Goal: Entertainment & Leisure: Browse casually

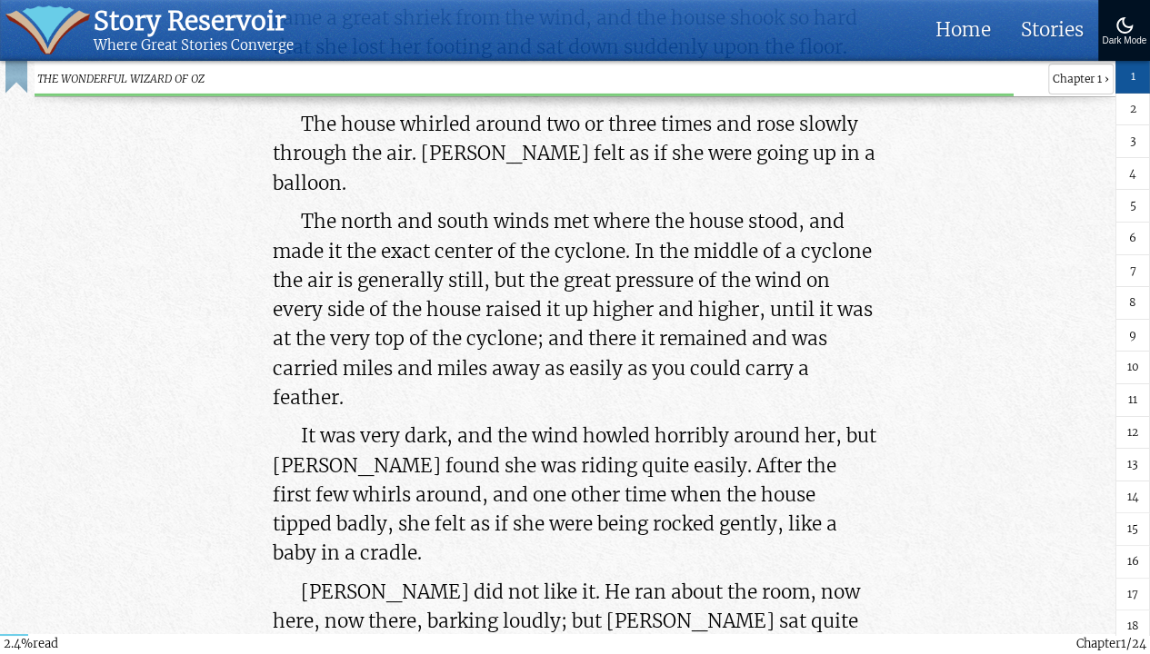
scroll to position [3104, 0]
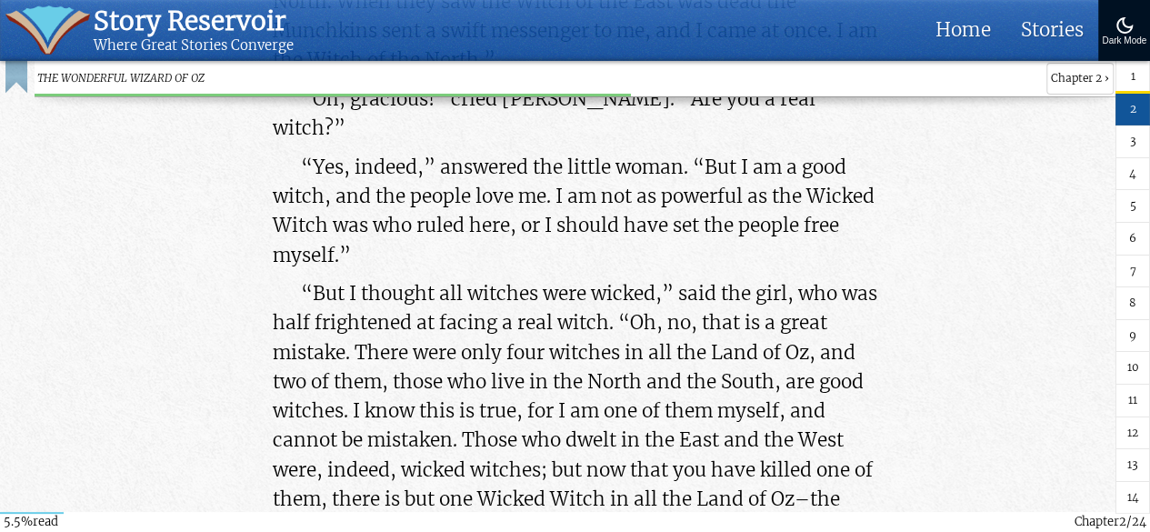
scroll to position [6907, 0]
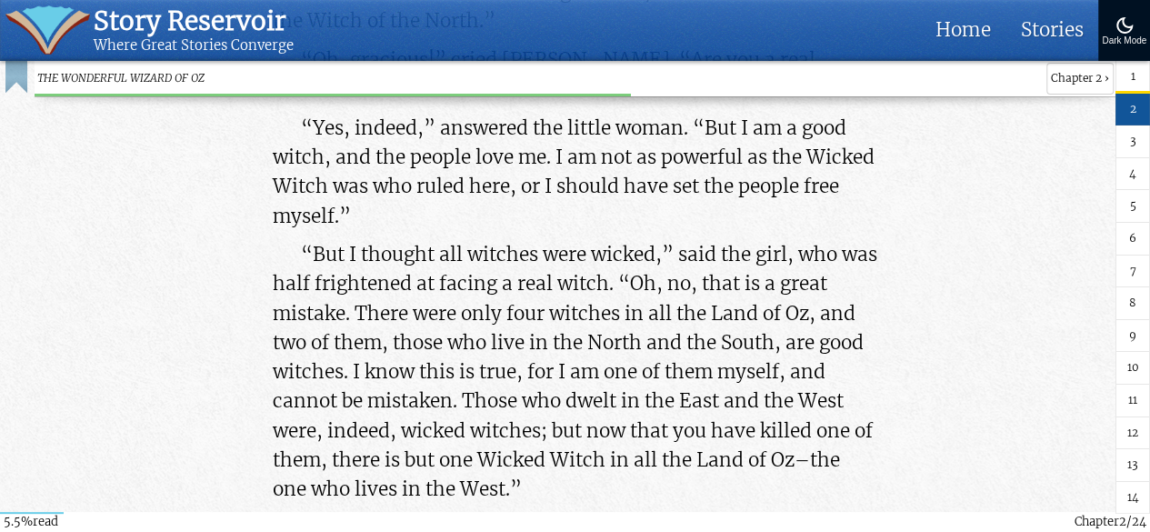
click at [1125, 441] on link "12" at bounding box center [1132, 433] width 35 height 33
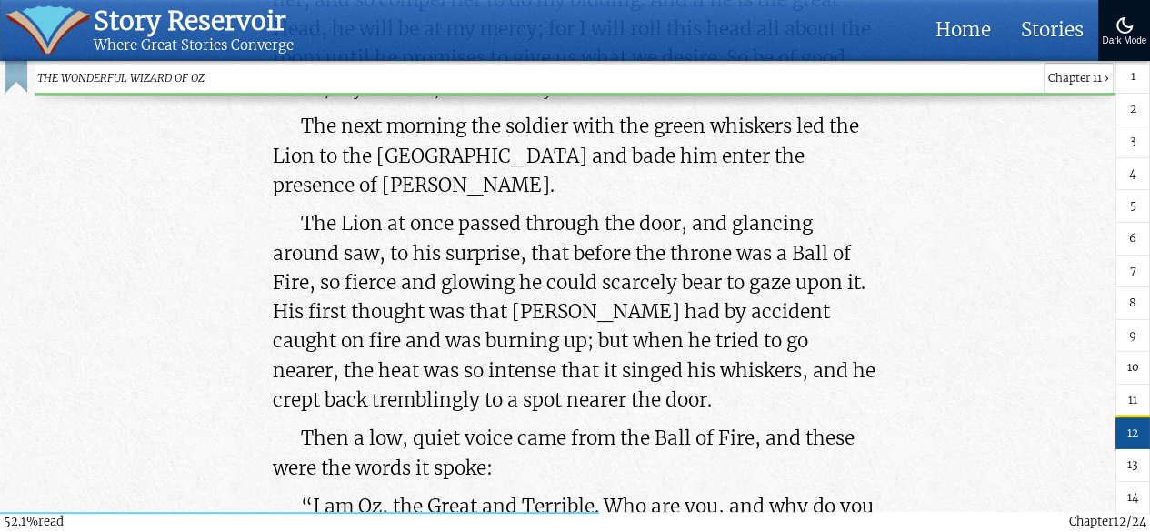
scroll to position [65553, 0]
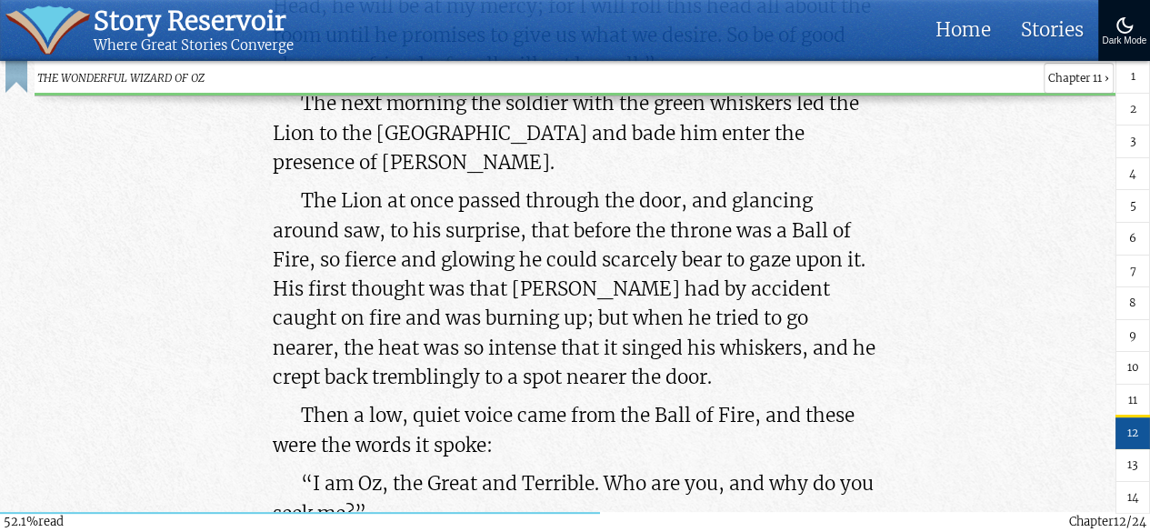
click at [1130, 105] on span "2" at bounding box center [1133, 109] width 6 height 17
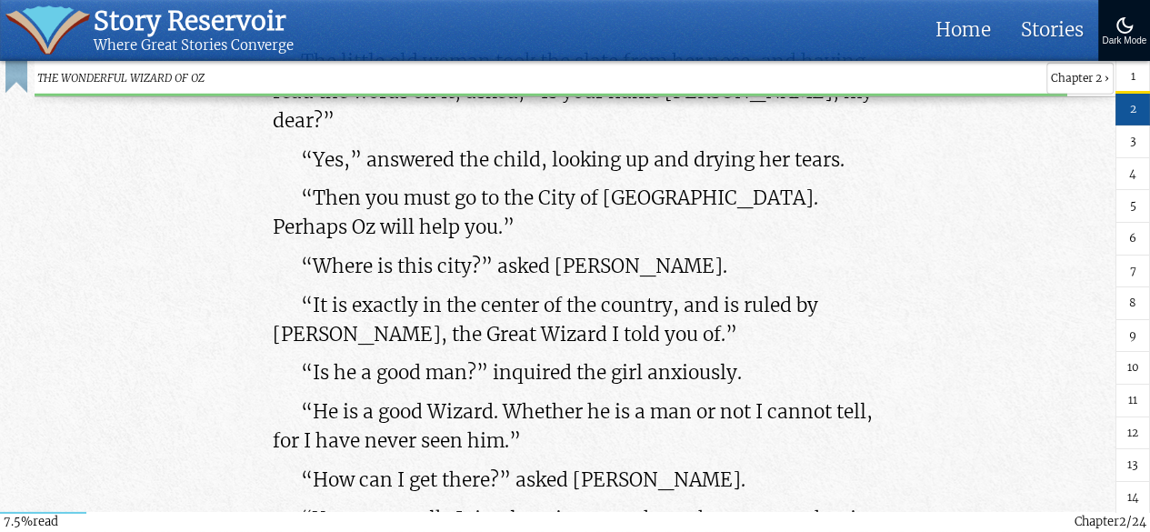
scroll to position [9555, 0]
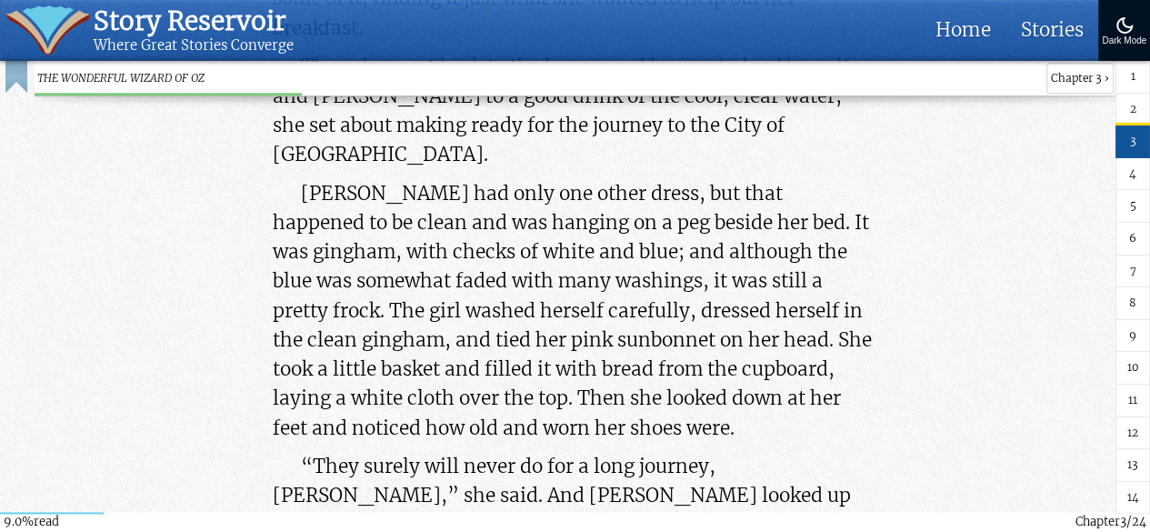
scroll to position [11373, 0]
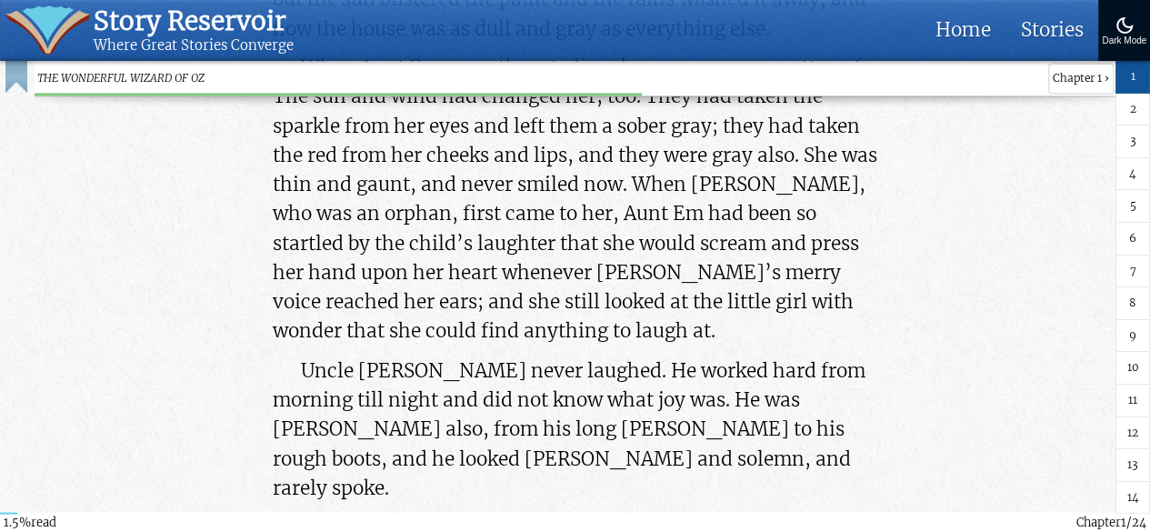
scroll to position [1909, 0]
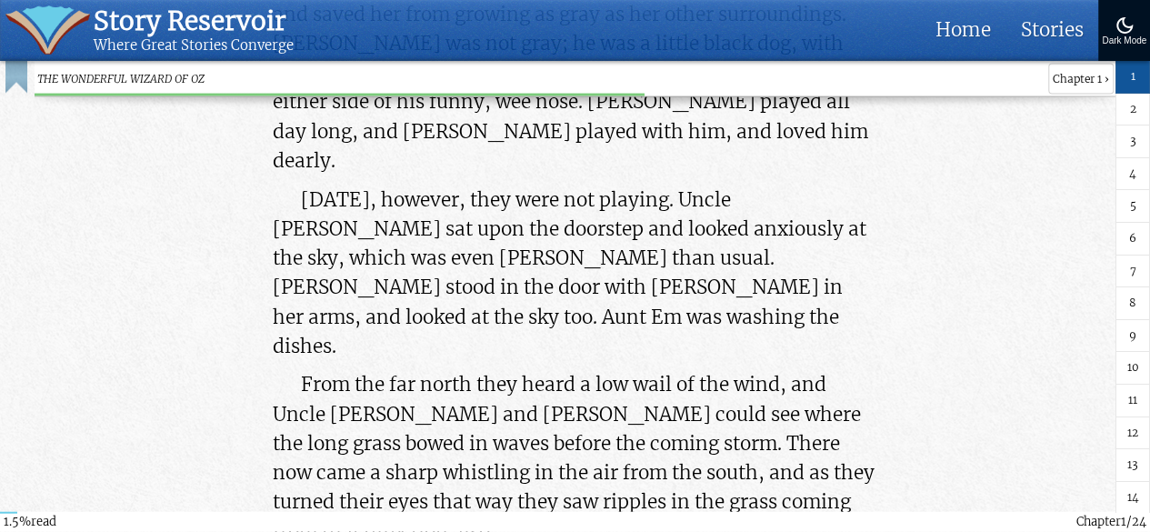
click at [1130, 138] on span "3" at bounding box center [1133, 141] width 6 height 17
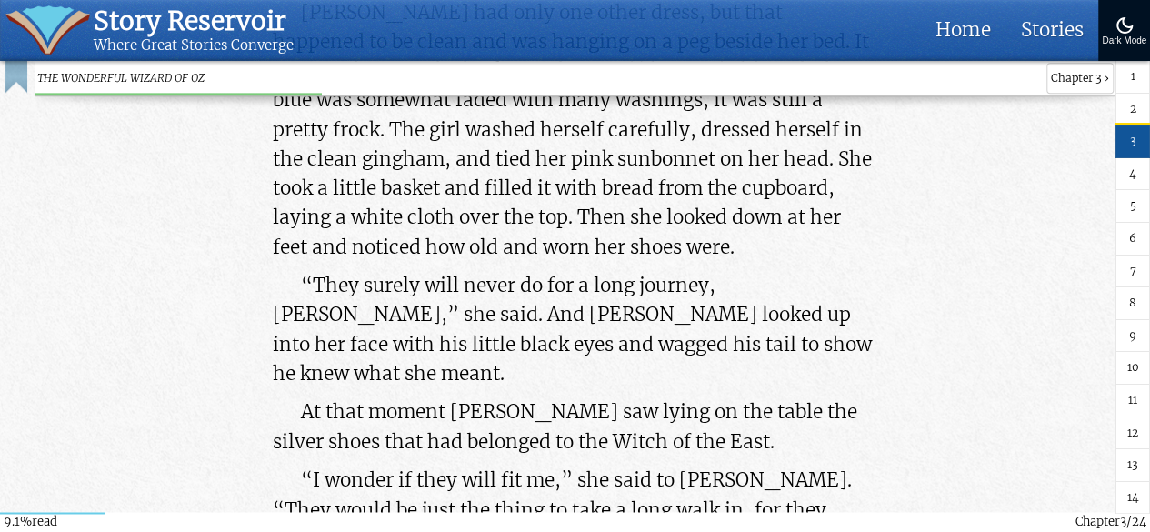
scroll to position [11470, 0]
